Goal: Check status: Check status

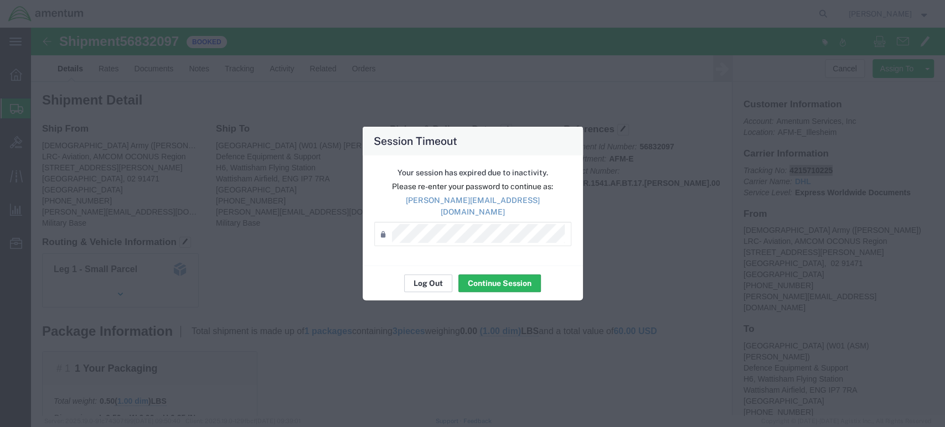
click at [422, 280] on button "Log Out" at bounding box center [428, 284] width 48 height 18
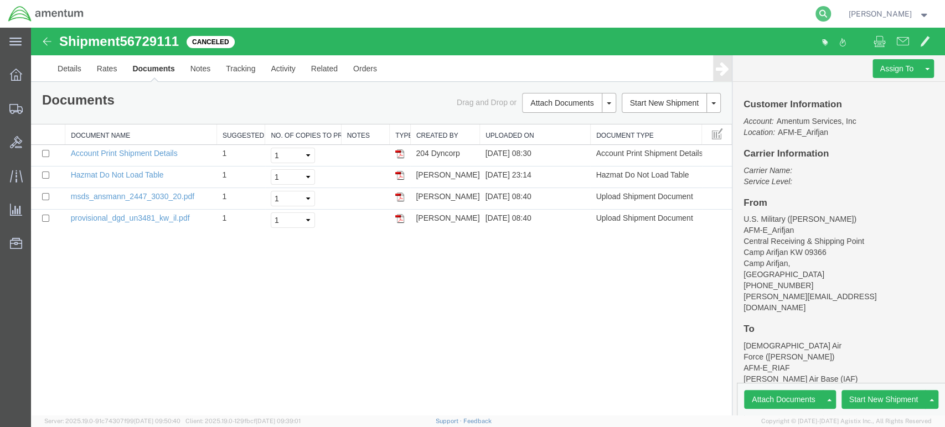
click at [831, 12] on icon at bounding box center [822, 13] width 15 height 15
click at [549, 11] on input "search" at bounding box center [647, 14] width 337 height 27
paste input "4215710225"
type input "4215710225"
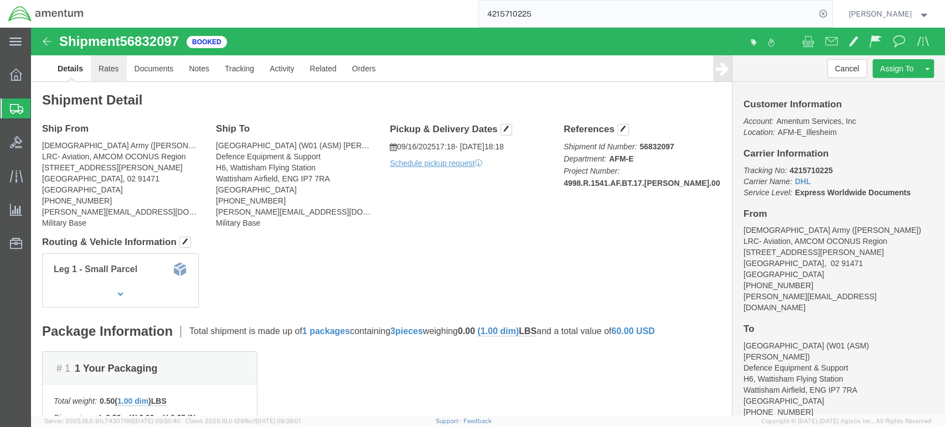
click link "Rates"
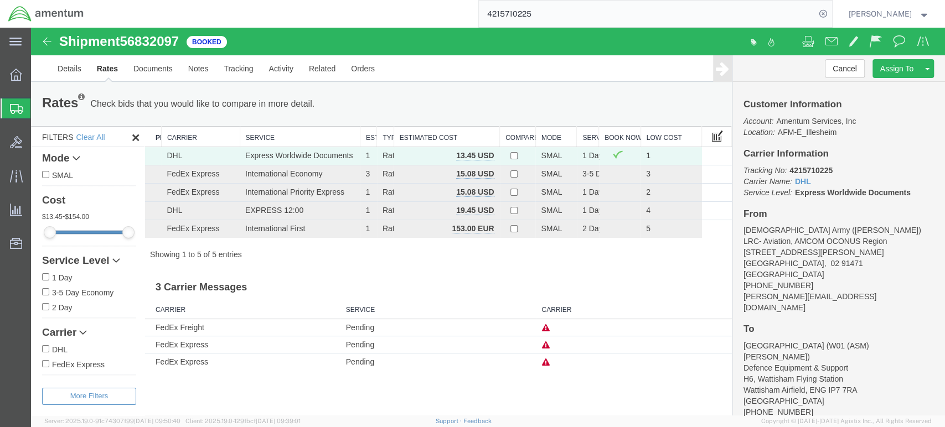
click at [712, 137] on span at bounding box center [717, 136] width 11 height 12
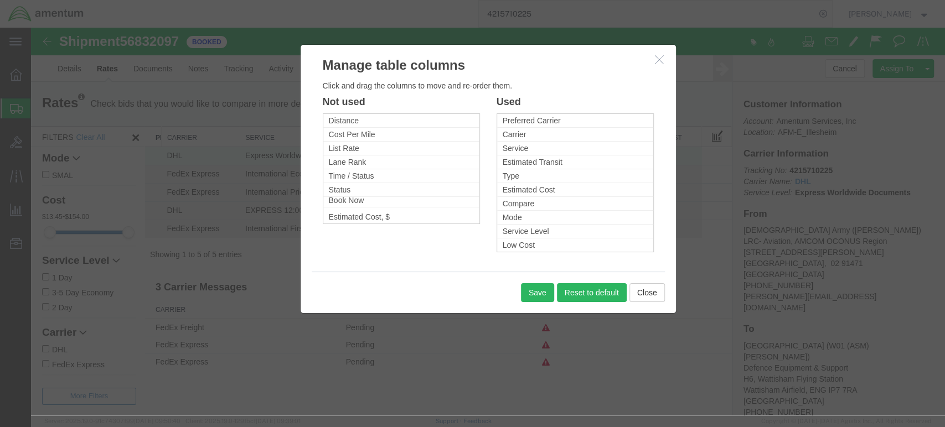
drag, startPoint x: 527, startPoint y: 244, endPoint x: 353, endPoint y: 199, distance: 179.4
click at [544, 291] on button "Save" at bounding box center [537, 292] width 33 height 19
